Goal: Complete Application Form: Complete application form

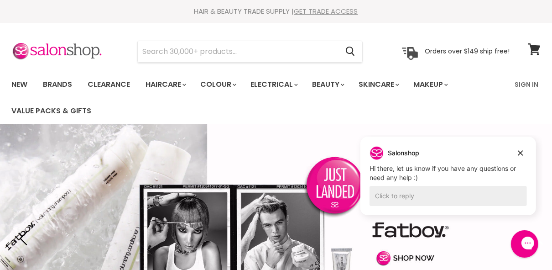
click at [326, 10] on link "GET TRADE ACCESS" at bounding box center [327, 11] width 64 height 10
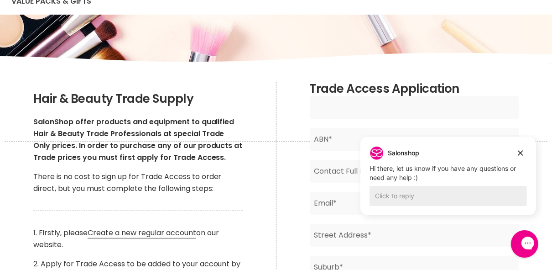
click at [377, 106] on input "Main content" at bounding box center [415, 107] width 210 height 23
click at [324, 107] on input "Main content" at bounding box center [415, 107] width 210 height 23
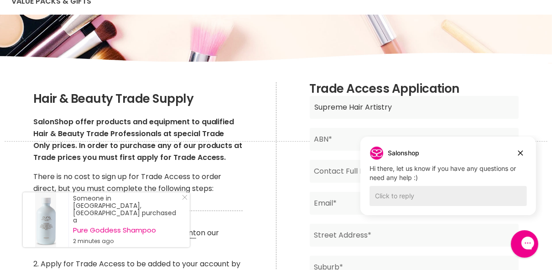
click at [426, 106] on input "Supreme Hair Artistry" at bounding box center [415, 107] width 210 height 23
type input "Supreme Hair Artistry"
click at [481, 229] on input "Main content" at bounding box center [415, 235] width 210 height 23
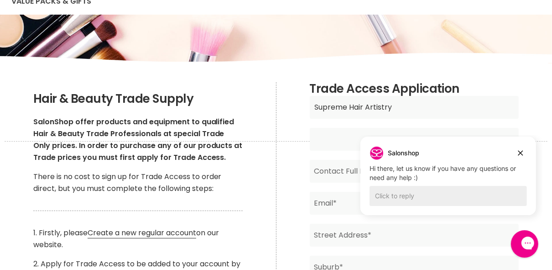
drag, startPoint x: 136, startPoint y: 0, endPoint x: 488, endPoint y: 133, distance: 376.0
click at [491, 133] on input "Main content" at bounding box center [415, 139] width 210 height 23
click at [520, 152] on icon "Dismiss campaign" at bounding box center [520, 152] width 5 height 5
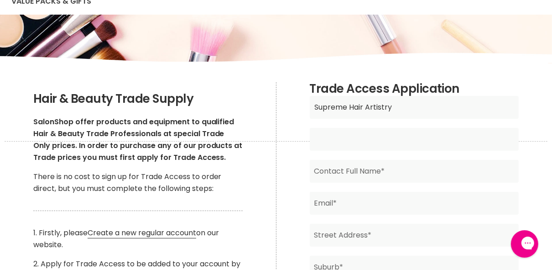
click at [353, 145] on input "Main content" at bounding box center [415, 139] width 210 height 23
type input "76570986911"
click at [395, 170] on input "Main content" at bounding box center [415, 171] width 210 height 23
type input "Susy Flick"
click at [345, 200] on input "Main content" at bounding box center [415, 203] width 210 height 23
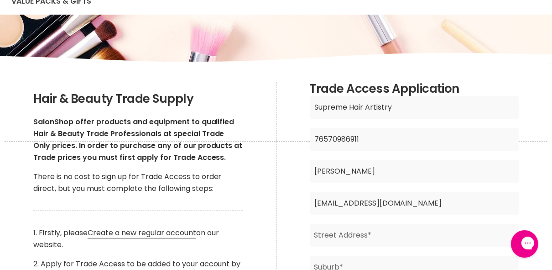
type input "susyjn@bigpond.com"
click at [373, 237] on input "Main content" at bounding box center [415, 235] width 210 height 23
click at [446, 237] on input "Shop 6, 201 Gympie Road" at bounding box center [415, 235] width 210 height 23
type input "Shop 6, 201 Gympie Road"
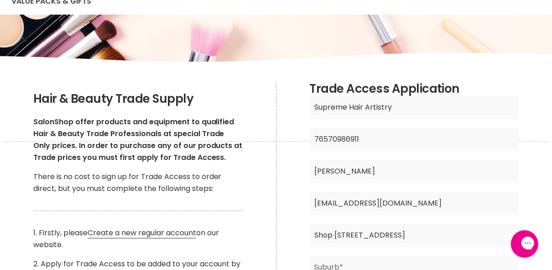
scroll to position [219, 0]
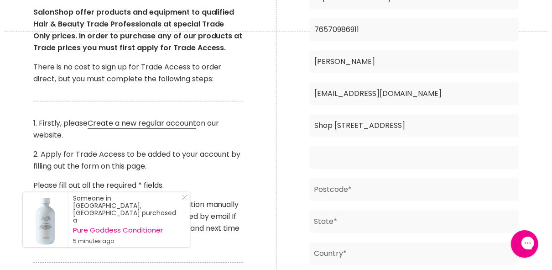
click at [349, 158] on input "Main content" at bounding box center [415, 157] width 210 height 23
type input "Tinana"
drag, startPoint x: 453, startPoint y: 134, endPoint x: 448, endPoint y: 138, distance: 5.8
click at [453, 134] on input "Shop [STREET_ADDRESS]" at bounding box center [415, 125] width 210 height 23
click at [361, 221] on input "Main content" at bounding box center [415, 221] width 210 height 23
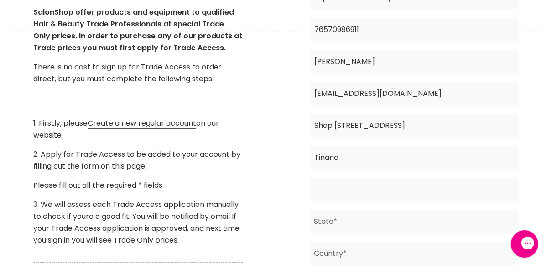
click at [359, 193] on input "Main content" at bounding box center [415, 189] width 210 height 23
type input "4650"
click at [348, 224] on input "Main content" at bounding box center [415, 221] width 210 height 23
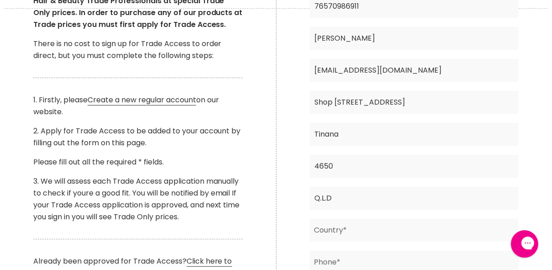
scroll to position [292, 0]
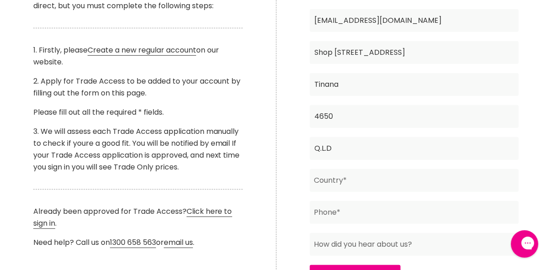
type input "Q.L.D"
click at [358, 179] on input "Main content" at bounding box center [415, 180] width 210 height 23
type input "[GEOGRAPHIC_DATA]"
type input "400266547"
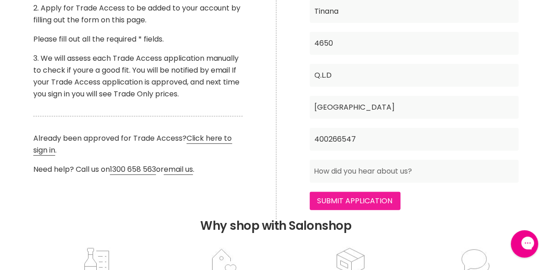
click at [347, 197] on input "Submit Application" at bounding box center [355, 201] width 91 height 18
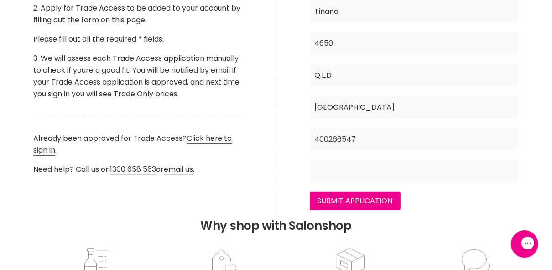
click at [325, 171] on input "Main content" at bounding box center [415, 171] width 210 height 23
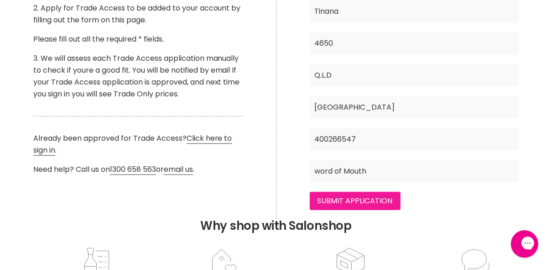
type input "word of Mouth"
click at [342, 195] on input "Submit Application" at bounding box center [355, 201] width 91 height 18
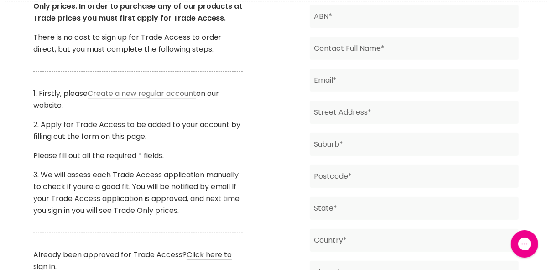
scroll to position [288, 0]
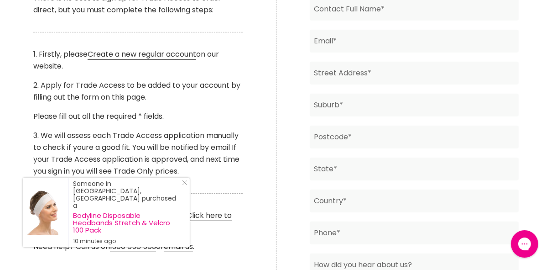
click at [185, 185] on icon "Close Icon" at bounding box center [184, 182] width 5 height 5
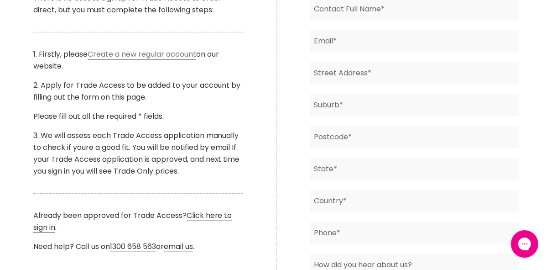
click at [130, 54] on link "Create a new regular account" at bounding box center [142, 54] width 109 height 11
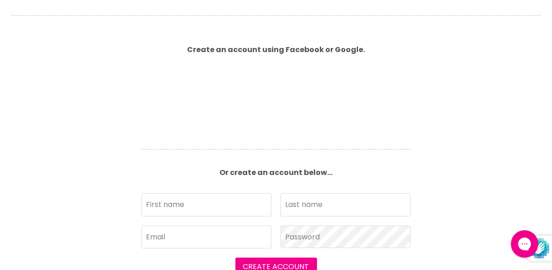
scroll to position [278, 0]
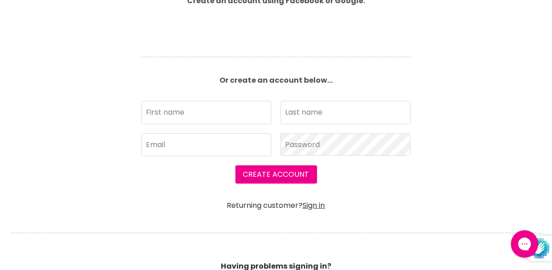
click at [162, 112] on input "First name" at bounding box center [207, 112] width 130 height 23
type input "Susy"
type input "Flick"
type input "[EMAIL_ADDRESS][DOMAIN_NAME]"
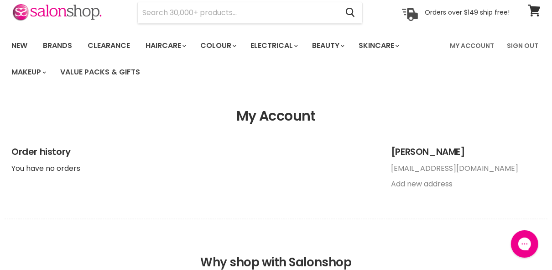
scroll to position [37, 0]
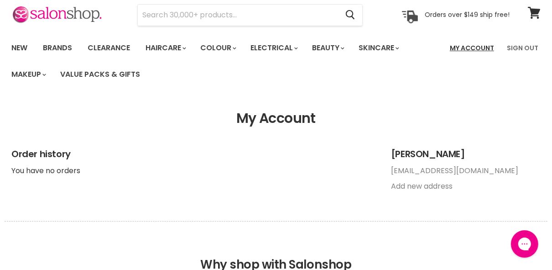
click at [492, 47] on link "My Account" at bounding box center [472, 47] width 55 height 19
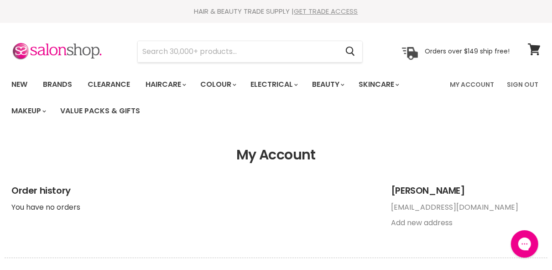
click at [311, 11] on link "GET TRADE ACCESS" at bounding box center [327, 11] width 64 height 10
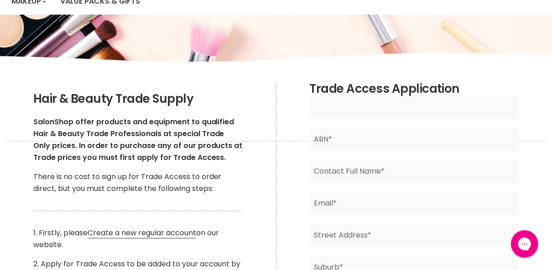
click at [394, 110] on input "Main content" at bounding box center [415, 107] width 210 height 23
click at [330, 110] on input "Main content" at bounding box center [415, 107] width 210 height 23
type input "Supreme Hair Artistry"
type input "76570986911"
type input "[PERSON_NAME]"
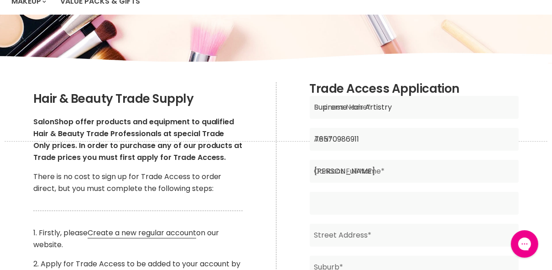
type input "[EMAIL_ADDRESS][DOMAIN_NAME]"
type input "Shop [STREET_ADDRESS]"
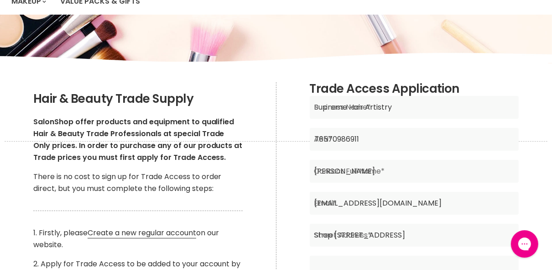
type input "Tinana"
type input "4650"
type input "[GEOGRAPHIC_DATA]"
type input "word of Mouth"
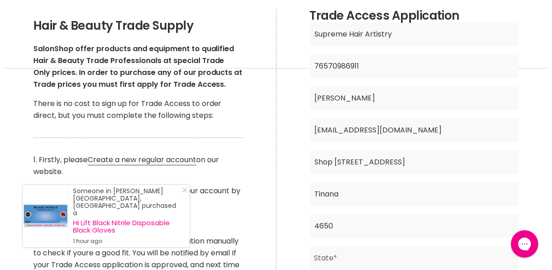
scroll to position [292, 0]
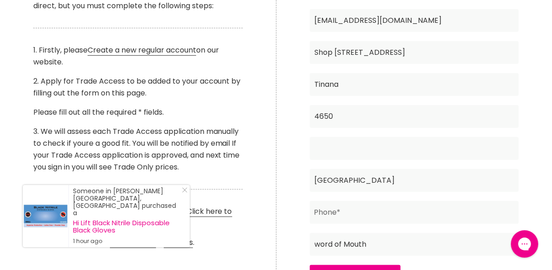
click at [347, 145] on input "Main content" at bounding box center [415, 148] width 210 height 23
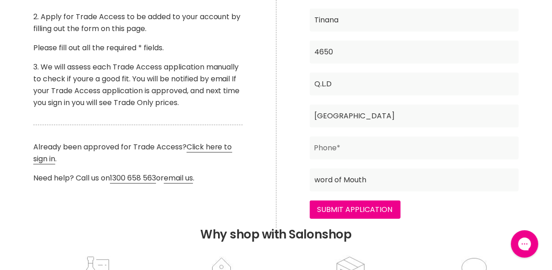
scroll to position [402, 0]
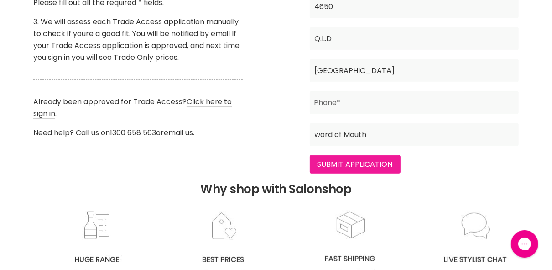
type input "Q.L.D"
click at [362, 165] on input "Submit Application" at bounding box center [355, 164] width 91 height 18
click at [328, 101] on input "Main content" at bounding box center [415, 102] width 210 height 23
type input "0400266547"
click at [366, 164] on input "Submit Application" at bounding box center [355, 164] width 91 height 18
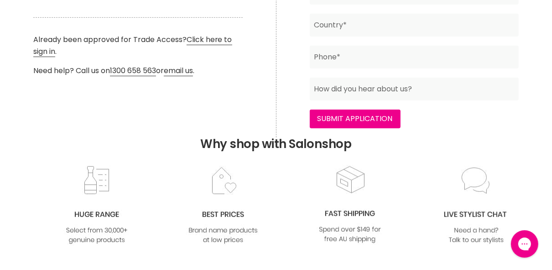
scroll to position [544, 0]
